Goal: Task Accomplishment & Management: Complete application form

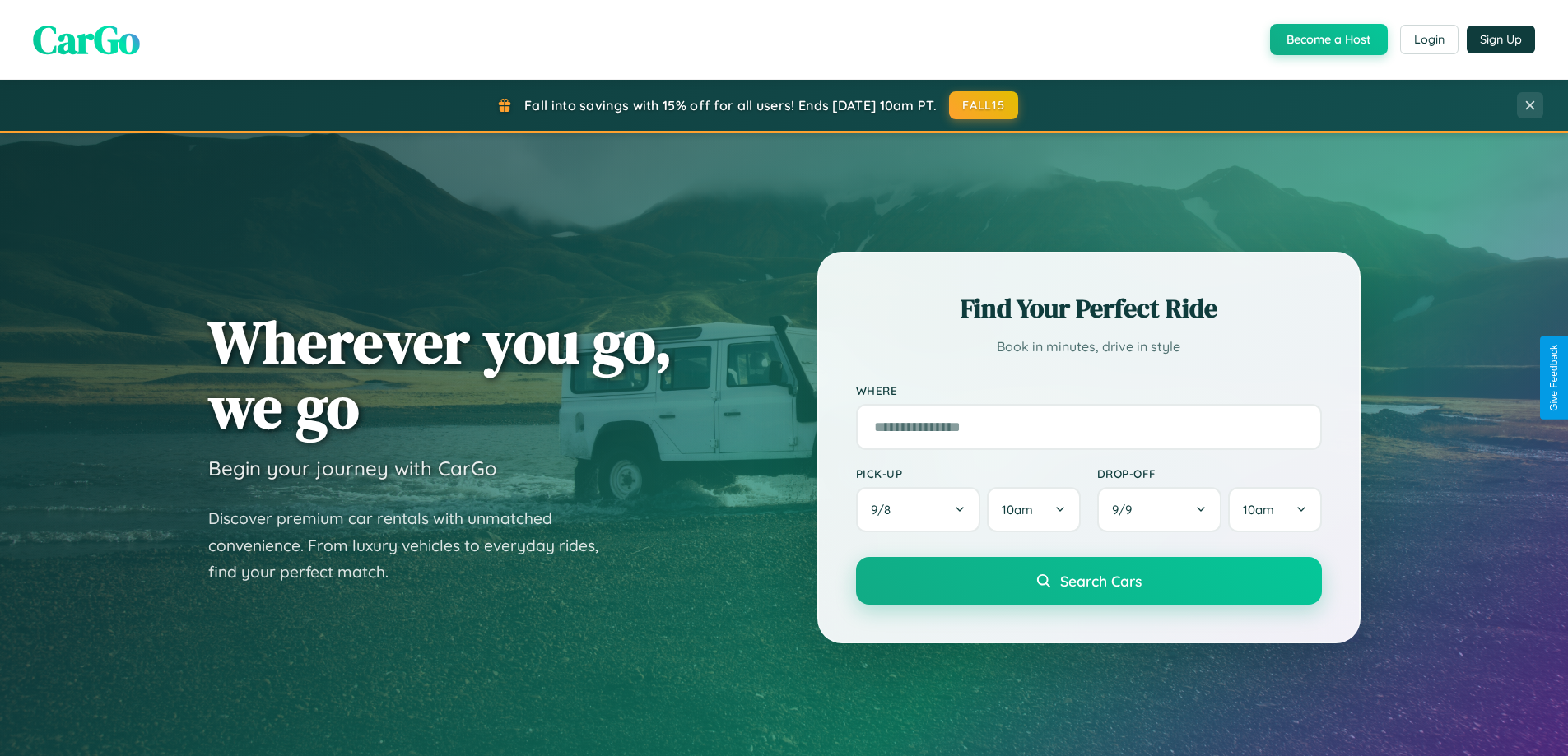
scroll to position [3166, 0]
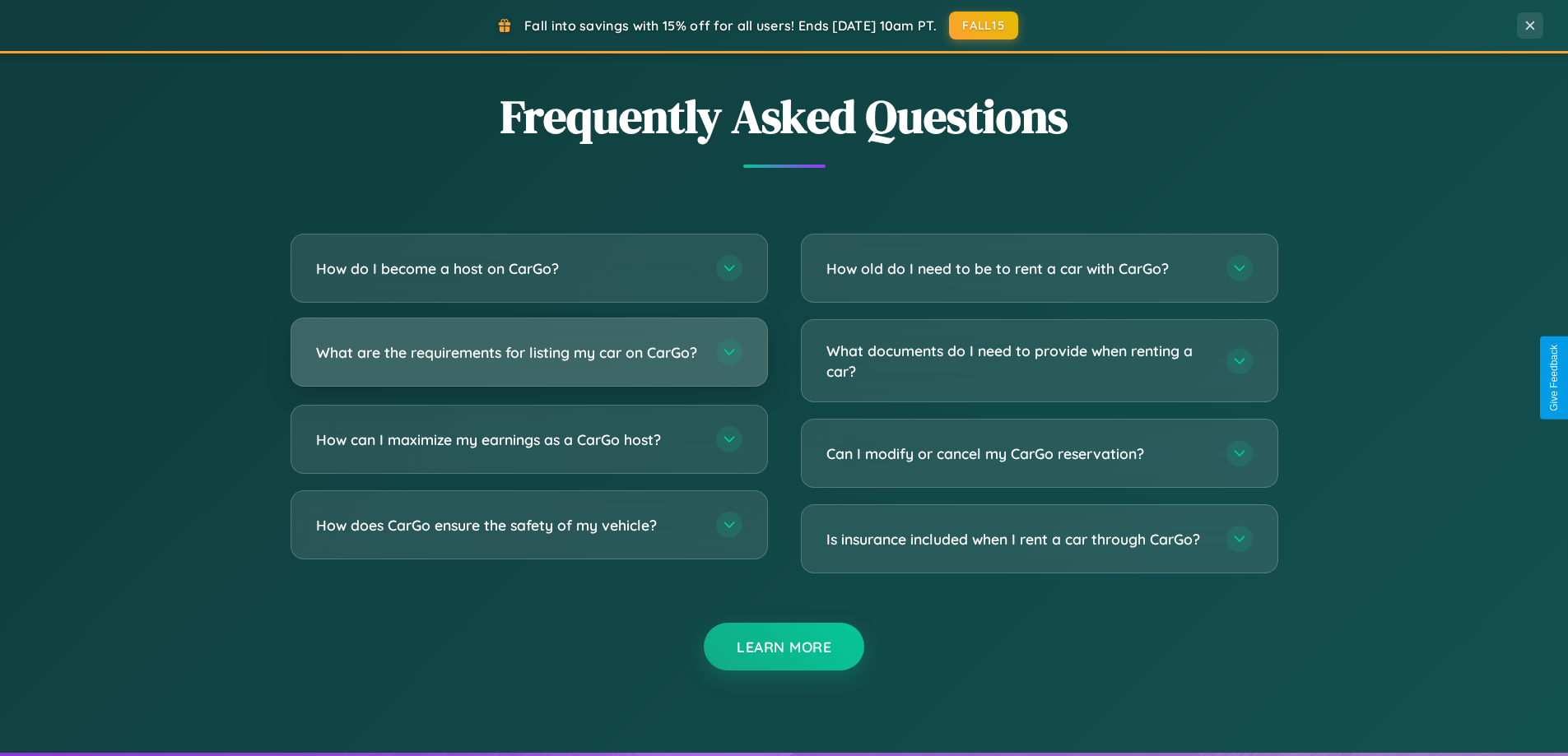
click at [528, 359] on h3 "What are the requirements for listing my car on CarGo?" at bounding box center [507, 353] width 384 height 21
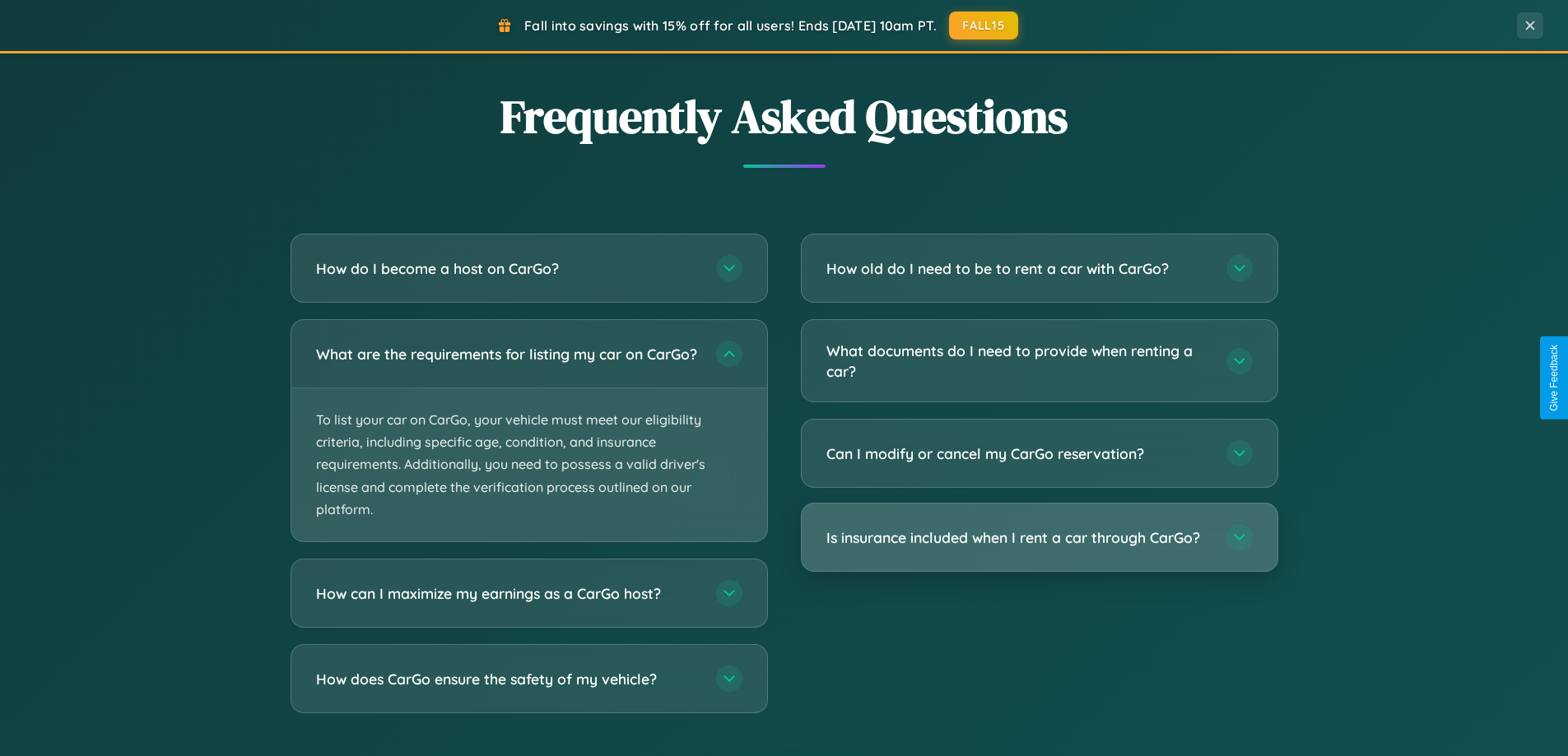
click at [1039, 537] on h3 "Is insurance included when I rent a car through CarGo?" at bounding box center [1017, 538] width 384 height 21
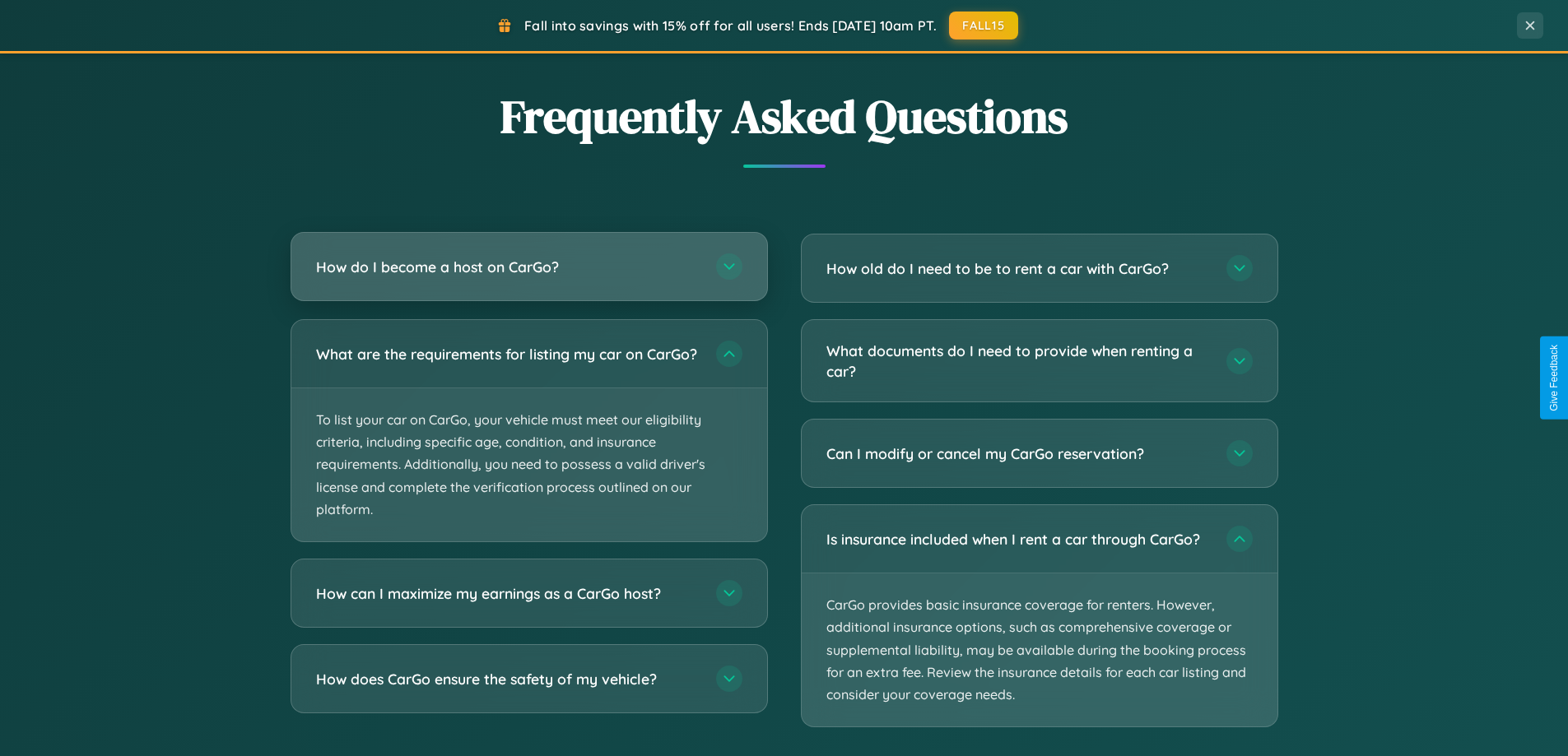
click at [528, 267] on h3 "How do I become a host on CarGo?" at bounding box center [507, 267] width 384 height 21
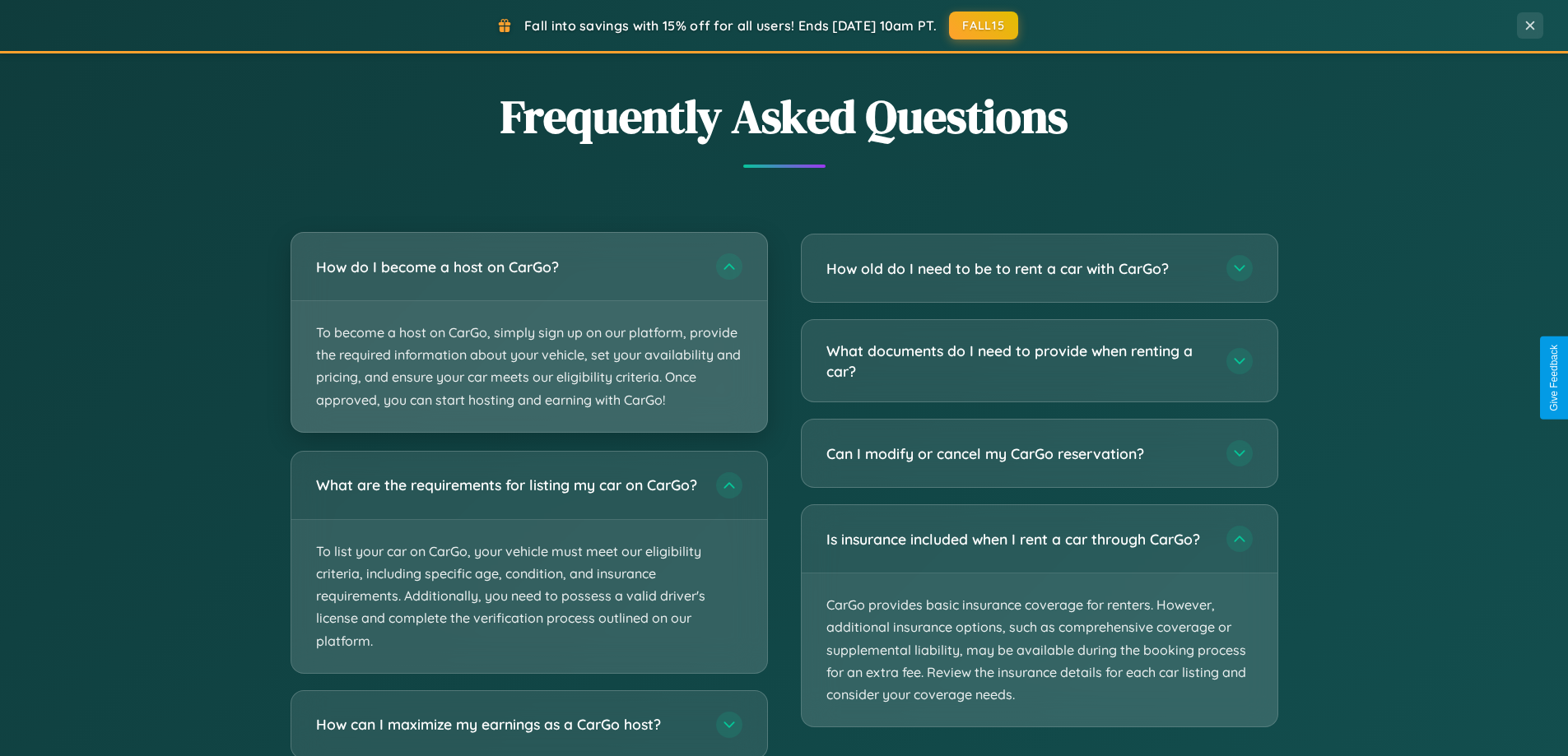
click at [528, 332] on p "To become a host on CarGo, simply sign up on our platform, provide the required…" at bounding box center [528, 366] width 475 height 130
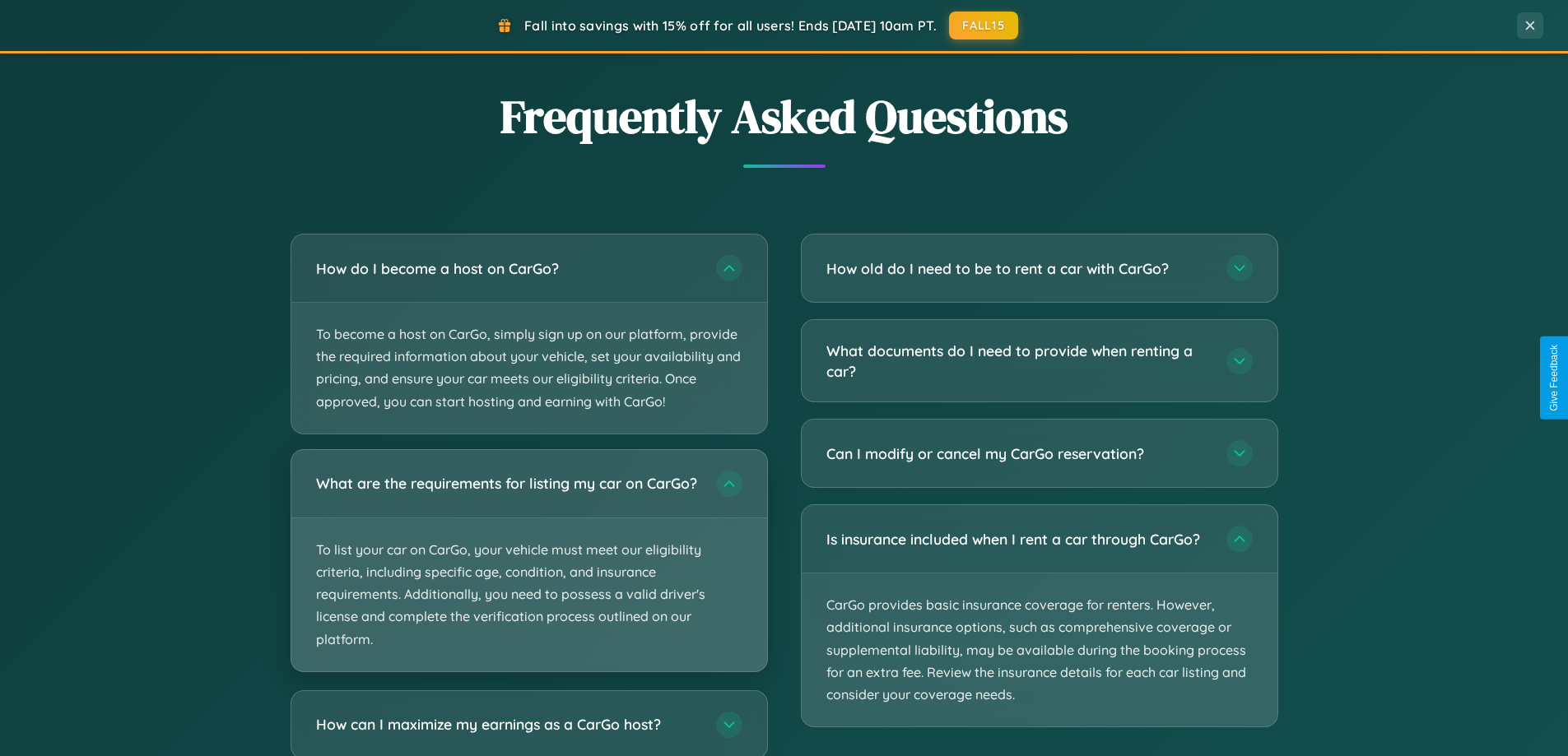
click at [528, 569] on p "To list your car on CarGo, your vehicle must meet our eligibility criteria, inc…" at bounding box center [528, 595] width 475 height 153
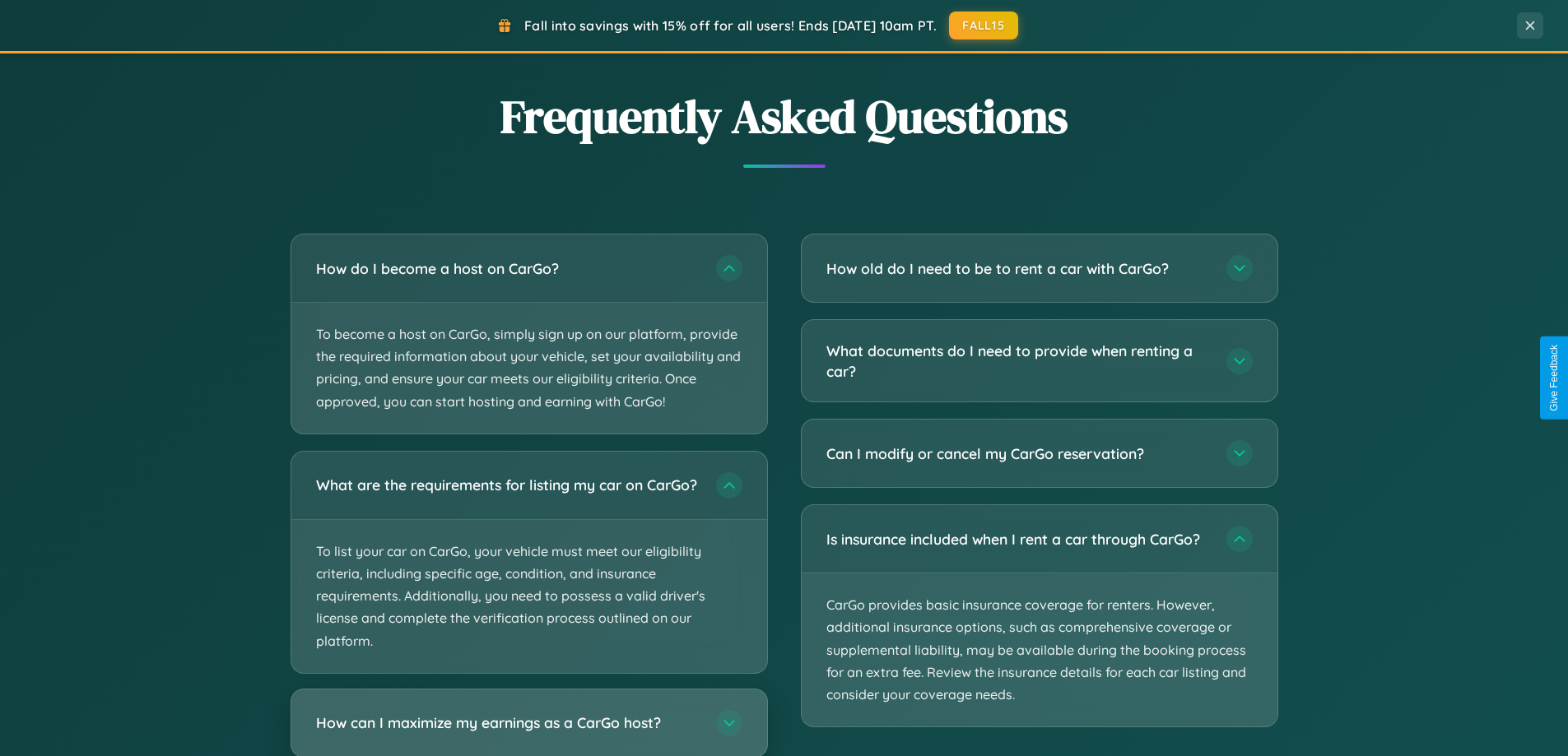
click at [528, 730] on h3 "How can I maximize my earnings as a CarGo host?" at bounding box center [507, 722] width 384 height 21
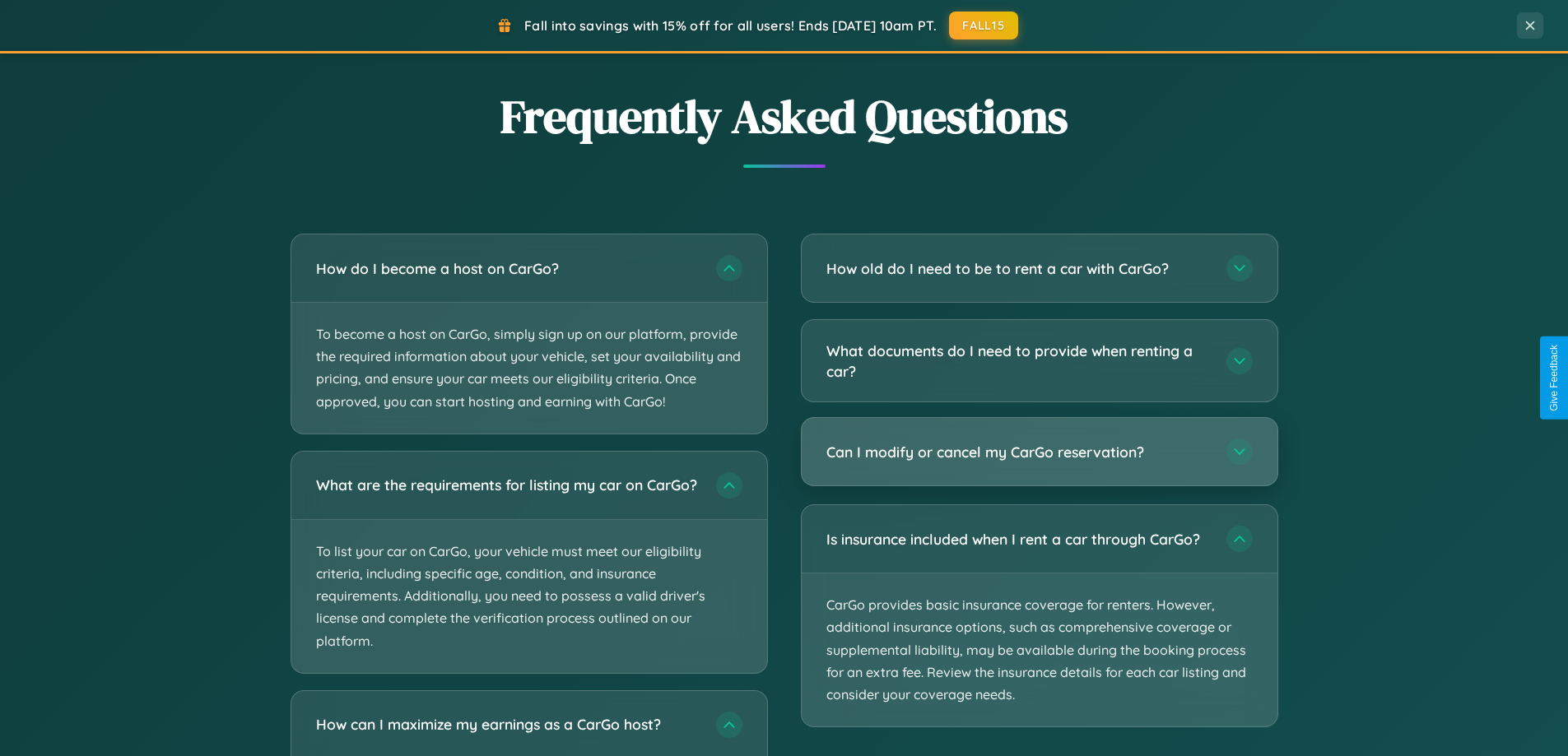
click at [1039, 452] on h3 "Can I modify or cancel my CarGo reservation?" at bounding box center [1017, 452] width 384 height 21
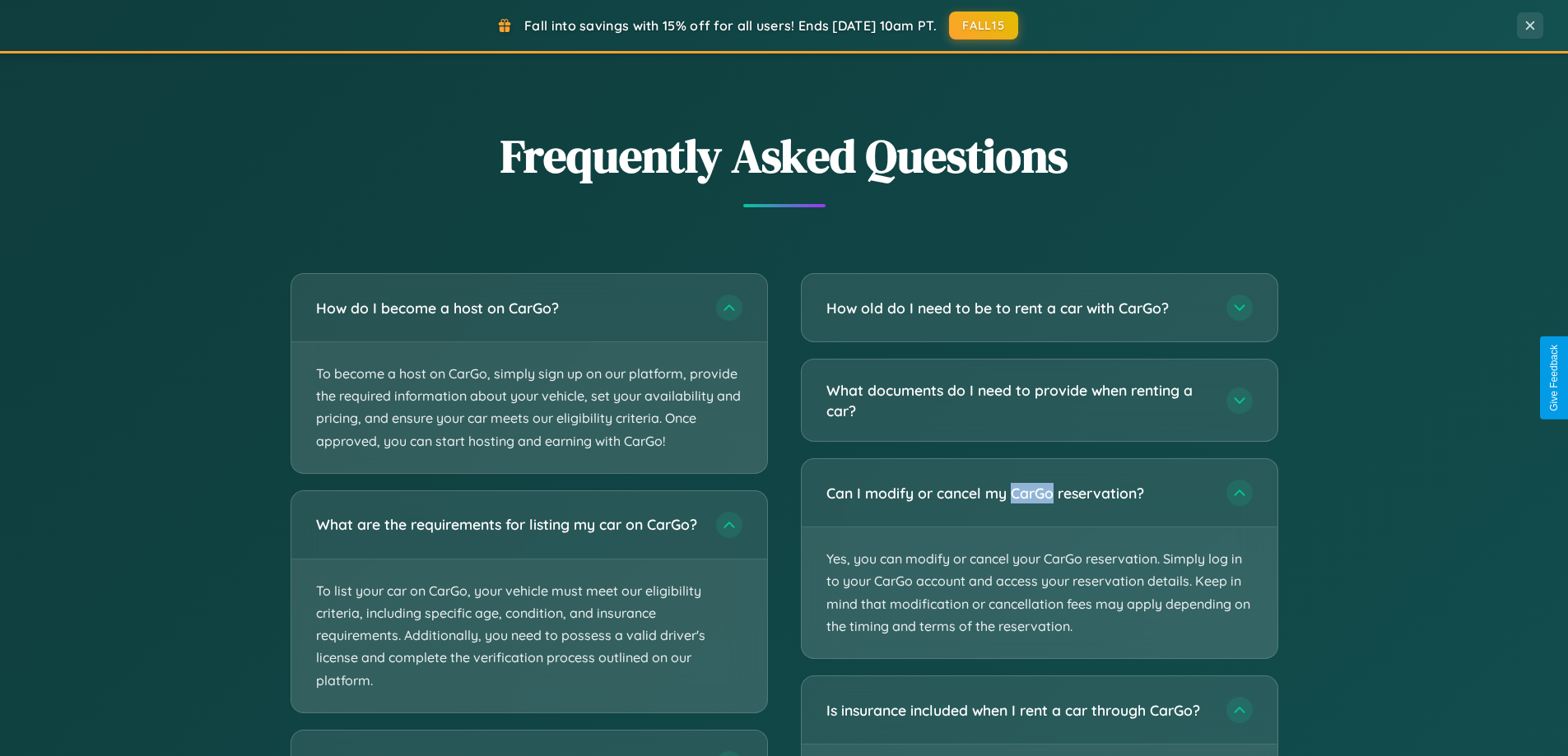
scroll to position [0, 0]
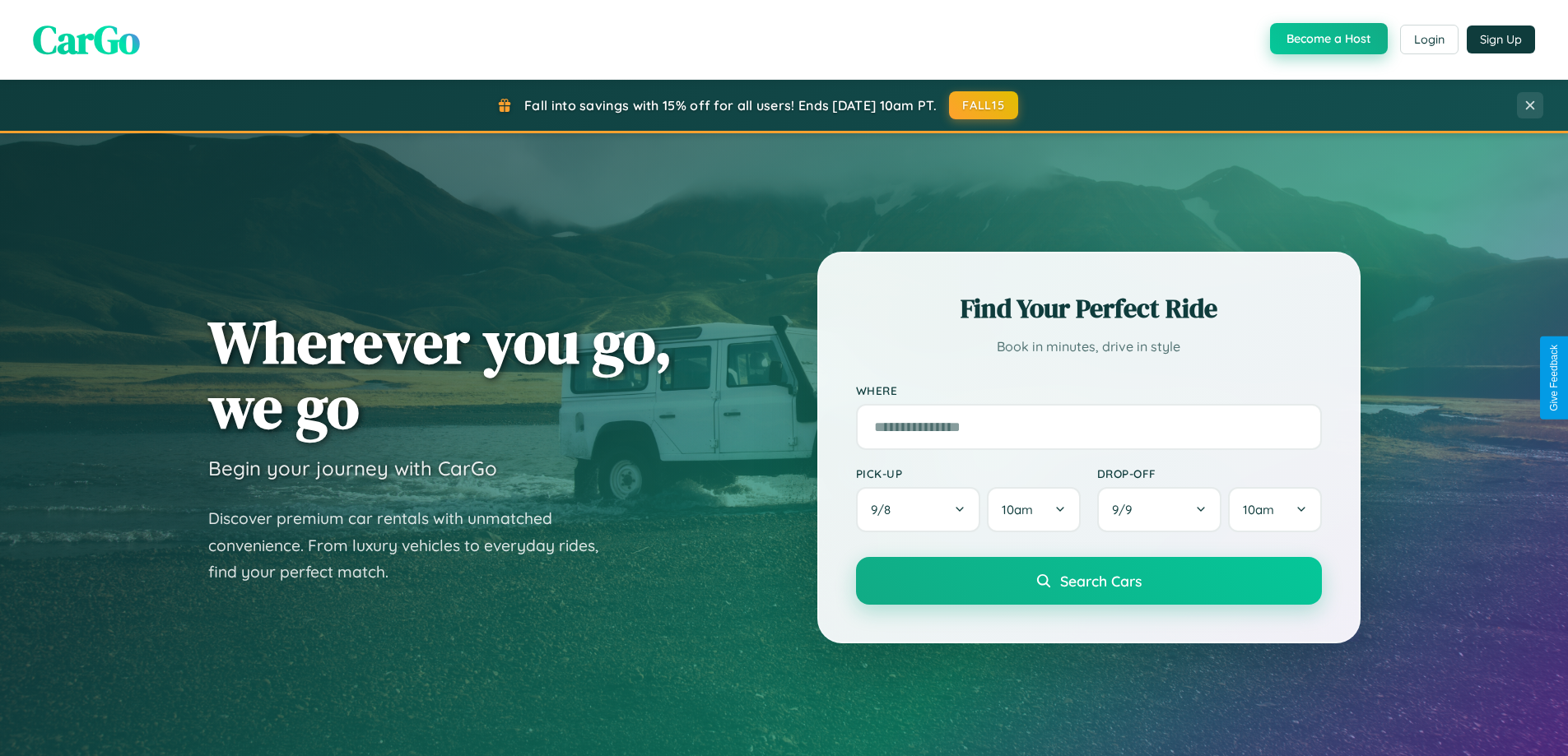
click at [1327, 40] on button "Become a Host" at bounding box center [1329, 38] width 118 height 31
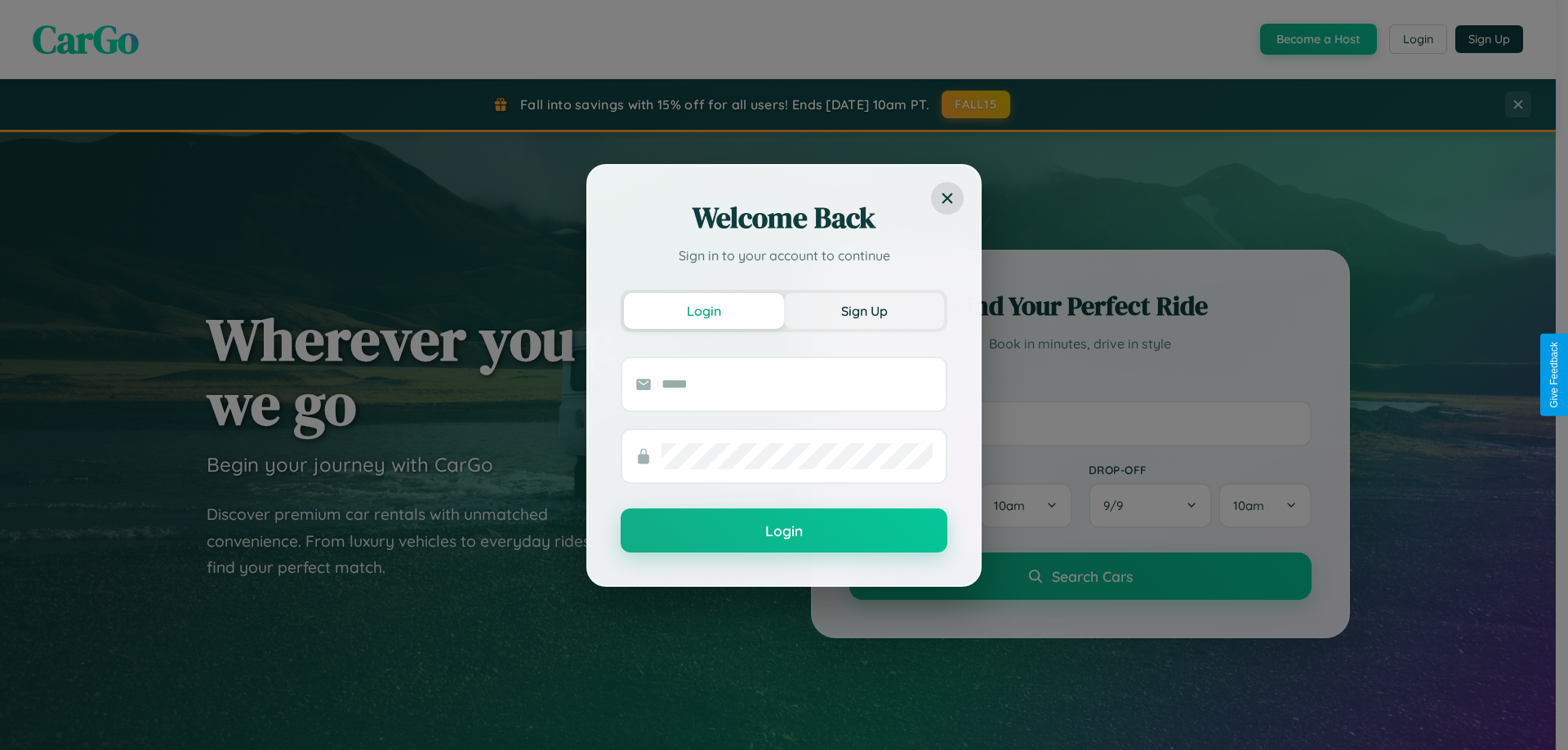
click at [864, 310] on button "Sign Up" at bounding box center [864, 311] width 160 height 36
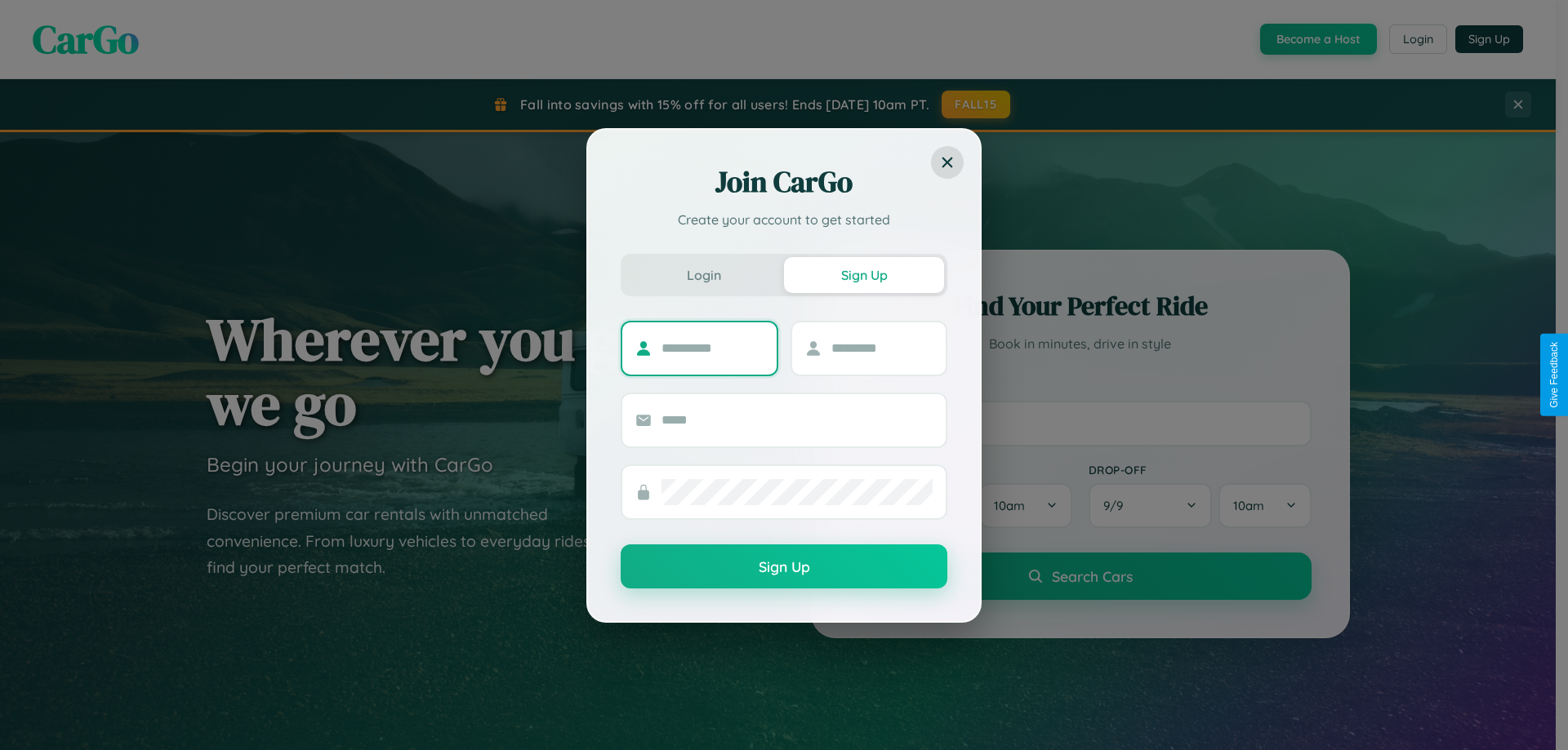
click at [712, 348] on input "text" at bounding box center [712, 349] width 102 height 26
type input "*******"
click at [881, 348] on input "text" at bounding box center [882, 349] width 102 height 26
type input "*****"
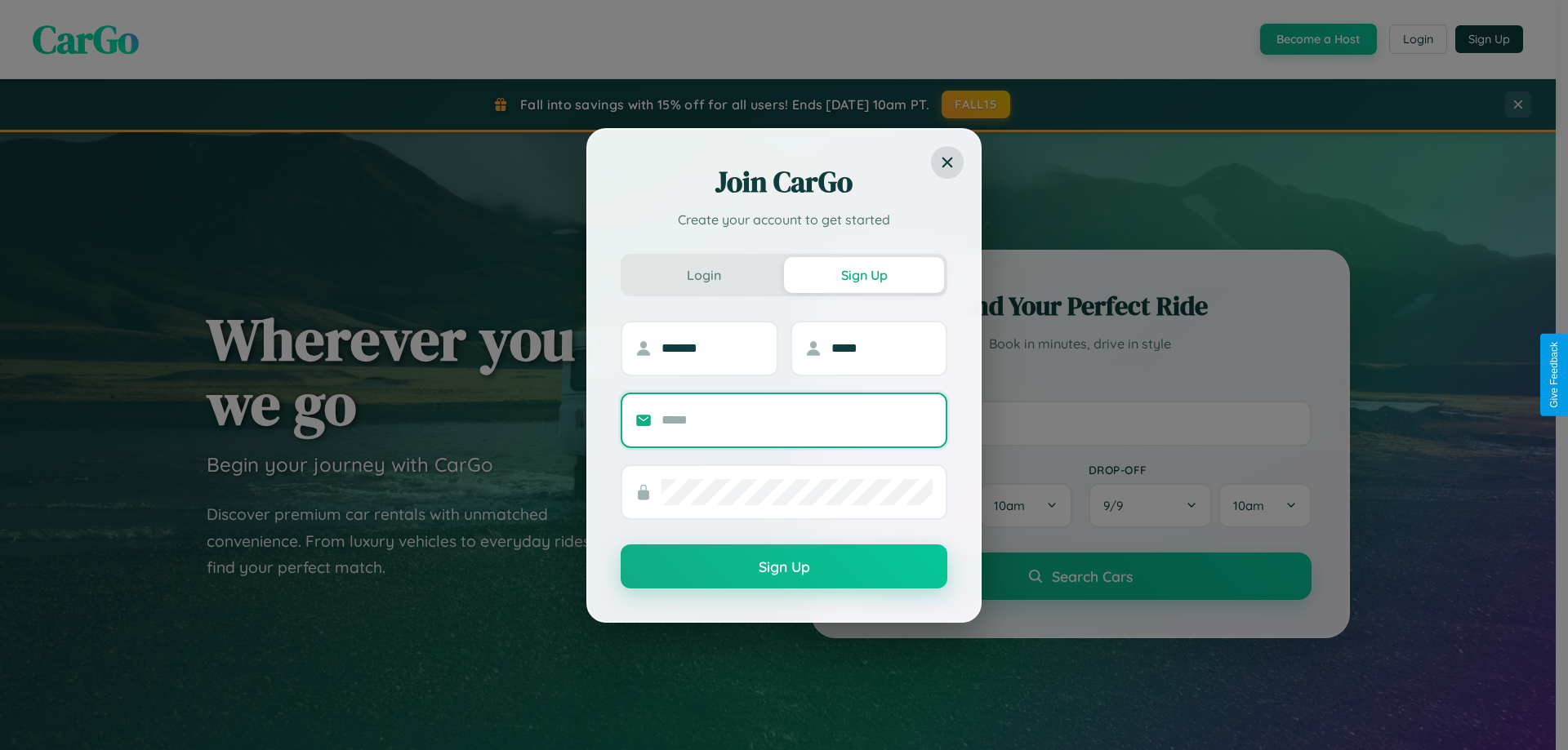
click at [797, 420] on input "text" at bounding box center [797, 420] width 271 height 26
type input "**********"
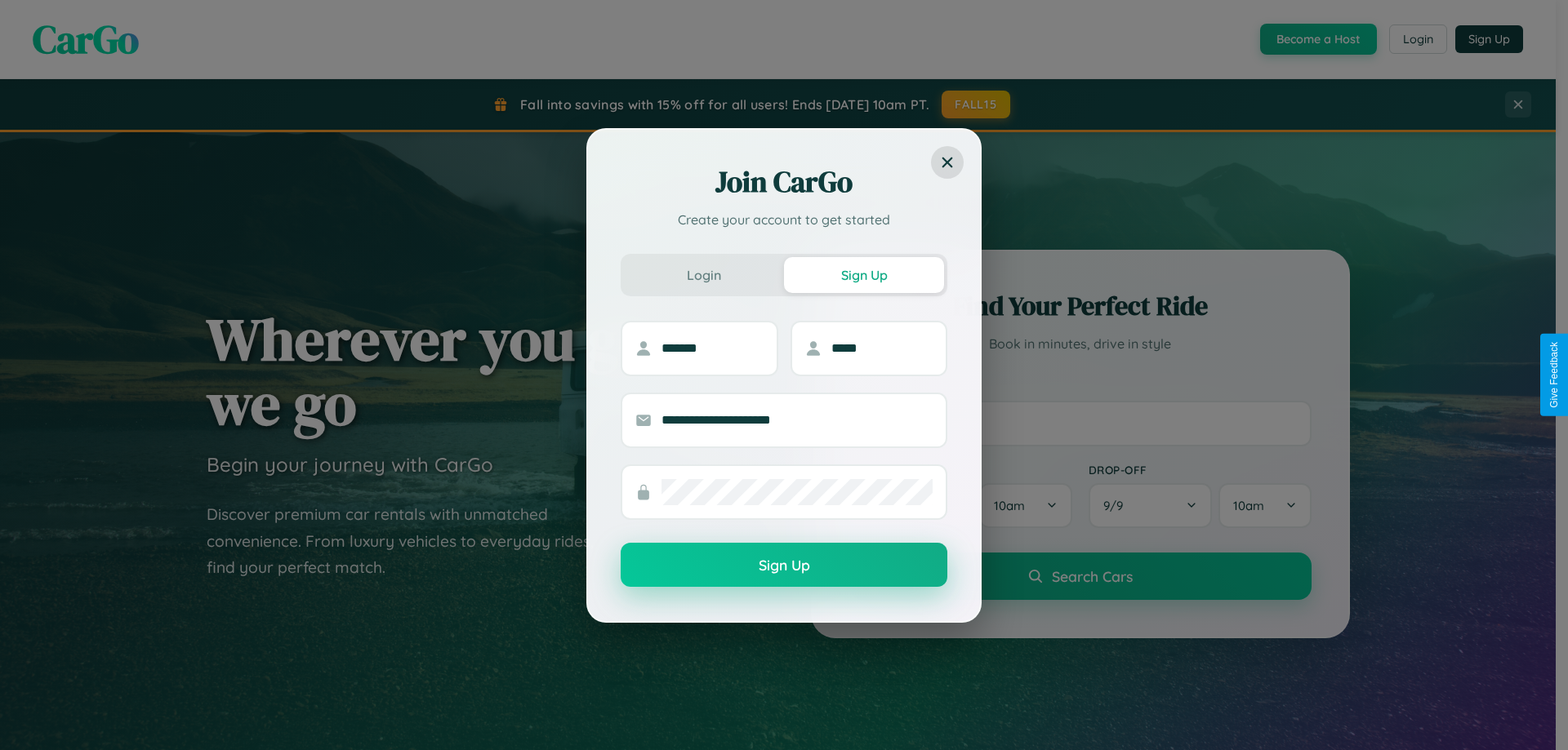
click at [784, 565] on button "Sign Up" at bounding box center [784, 564] width 326 height 44
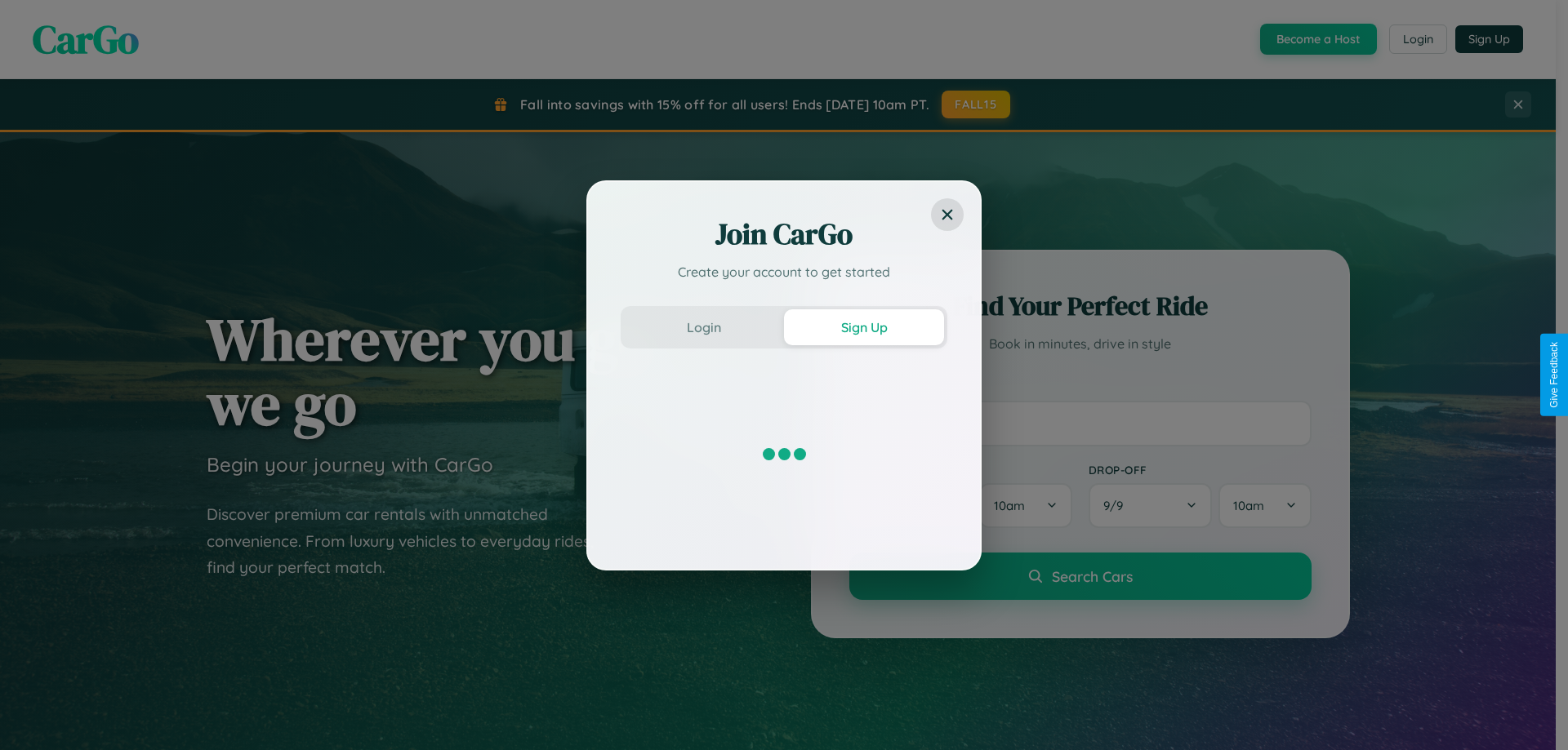
click at [1317, 40] on div "Join CarGo Create your account to get started Login Sign Up" at bounding box center [784, 375] width 1568 height 750
click at [864, 326] on button "Sign Up" at bounding box center [864, 327] width 160 height 36
